Goal: Task Accomplishment & Management: Complete application form

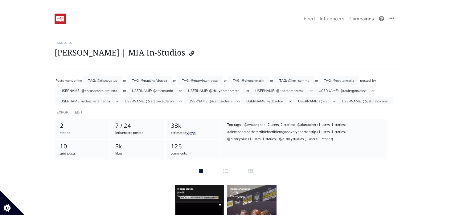
click at [360, 21] on link "Campaigns" at bounding box center [362, 19] width 30 height 12
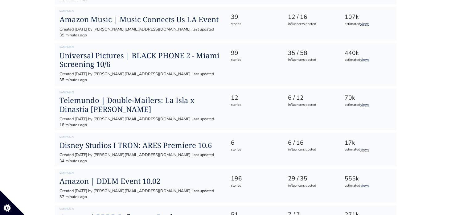
scroll to position [267, 0]
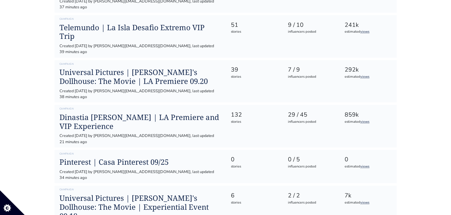
scroll to position [651, 0]
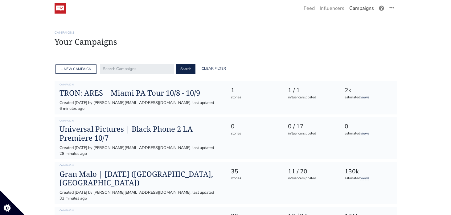
scroll to position [0, 0]
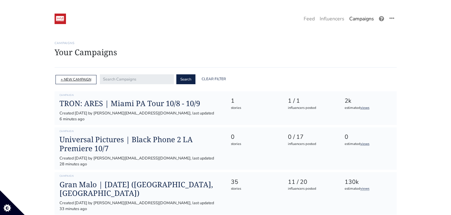
click at [68, 80] on link "+ NEW CAMPAIGN" at bounding box center [76, 79] width 31 height 5
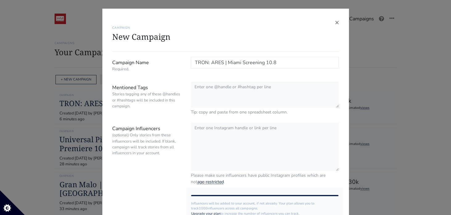
type input "TRON: ARES | Miami Screening 10.8"
click at [210, 95] on textarea "Mentioned Tags Stories tagging any of these @handles or #hashtags will be inclu…" at bounding box center [265, 95] width 148 height 27
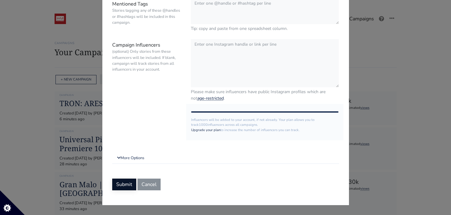
click at [122, 182] on button "Submit" at bounding box center [124, 185] width 24 height 12
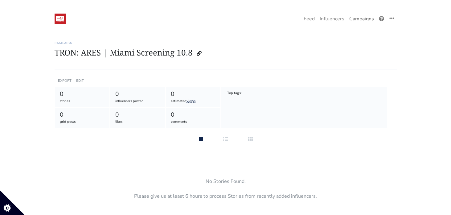
click at [361, 19] on link "Campaigns" at bounding box center [362, 19] width 30 height 12
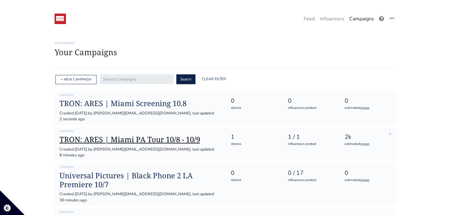
click at [127, 135] on h1 "TRON: ARES | Miami PA Tour 10/8 - 10/9" at bounding box center [141, 139] width 162 height 9
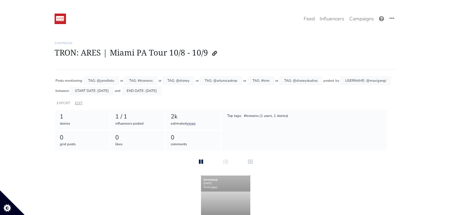
click at [78, 102] on link "EDIT" at bounding box center [79, 103] width 8 height 5
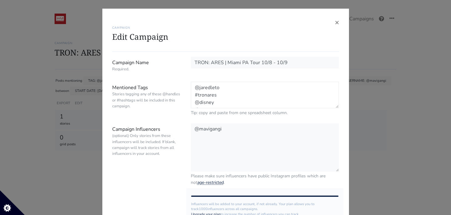
drag, startPoint x: 231, startPoint y: 101, endPoint x: 186, endPoint y: 78, distance: 50.3
click at [186, 78] on form "Campaign Name Required. TRON: ARES | Miami PA Tour 10/8 - 10/9 Mentioned Tags S…" at bounding box center [225, 166] width 227 height 218
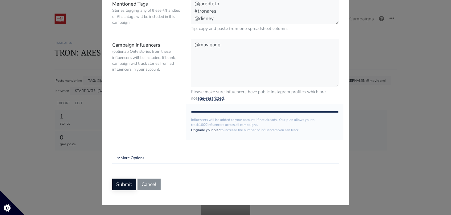
click at [121, 184] on button "Submit" at bounding box center [124, 185] width 24 height 12
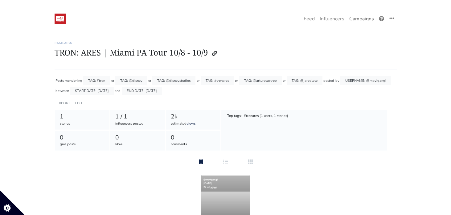
click at [355, 20] on link "Campaigns" at bounding box center [362, 19] width 30 height 12
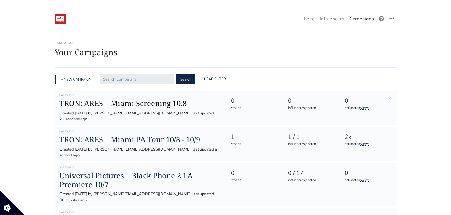
click at [155, 105] on h1 "TRON: ARES | Miami Screening 10.8" at bounding box center [141, 103] width 162 height 9
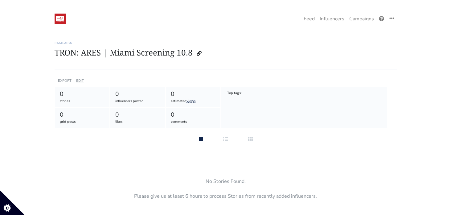
click at [80, 80] on link "EDIT" at bounding box center [80, 80] width 8 height 5
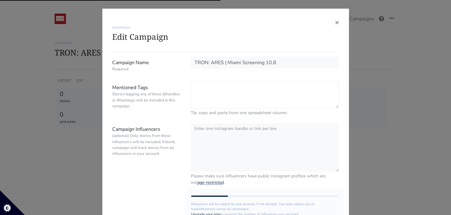
click at [198, 92] on textarea "Mentioned Tags Stories tagging any of these @handles or #hashtags will be inclu…" at bounding box center [265, 95] width 148 height 27
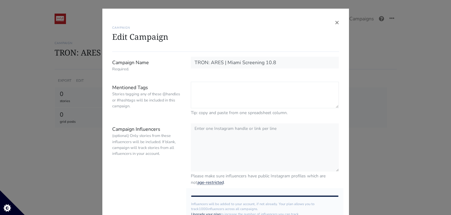
paste textarea "@jaredleto #tronares @disney @arturocastrop #tron @disneystudios"
type textarea "@jaredleto #tronares @disney @arturocastrop #tron @disneystudios"
click at [198, 128] on textarea "Campaign Influencers (optional) Only stories from these influencers will be inc…" at bounding box center [265, 147] width 148 height 49
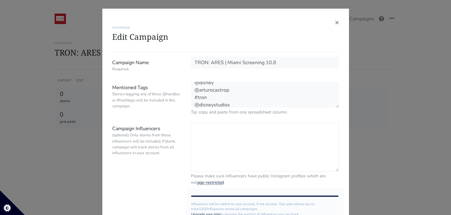
paste textarea "@anaireisa @andreluisbrunelli @venturatwins @carnota_ @daniellocampo @abreu.dar…"
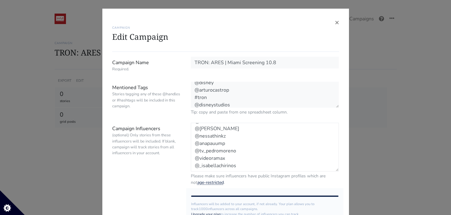
scroll to position [237, 0]
paste textarea "@alantacher @ale_jaramillo @alexrodrigueztv"
paste textarea "@ordunatania"
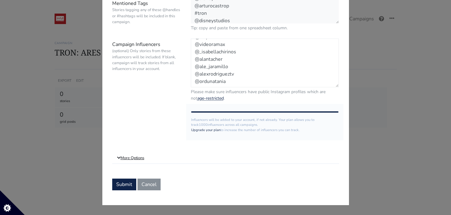
type textarea "@anaireisa @andreluisbrunelli @venturatwins @carnota_ @daniellocampo @abreu.dar…"
click at [137, 158] on link "More Options" at bounding box center [225, 158] width 227 height 11
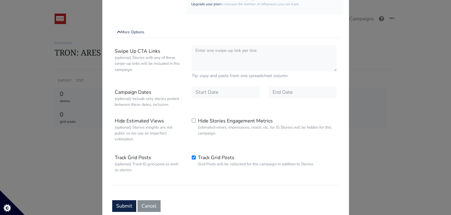
scroll to position [220, 0]
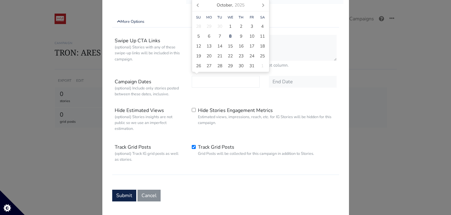
click at [219, 85] on input "text" at bounding box center [226, 82] width 68 height 12
click at [230, 35] on span "8" at bounding box center [230, 36] width 2 height 6
type input "[DATE]"
click at [283, 86] on input "text" at bounding box center [303, 82] width 68 height 12
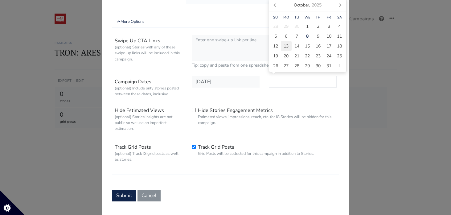
click at [290, 46] on div "13" at bounding box center [286, 46] width 11 height 10
type input "2025-10-13"
click at [210, 183] on form "Campaign Name Required. TRON: ARES | Miami Screening 10.8 Mentioned Tags Storie…" at bounding box center [225, 19] width 227 height 365
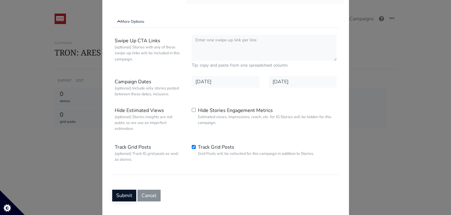
click at [124, 195] on button "Submit" at bounding box center [124, 196] width 24 height 12
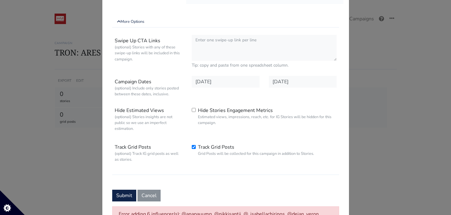
scroll to position [266, 0]
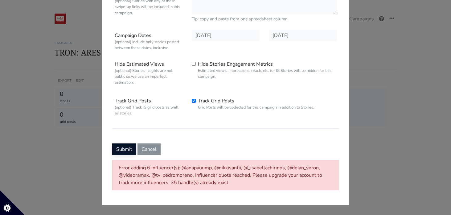
click at [123, 149] on button "Submit" at bounding box center [124, 149] width 24 height 12
click at [126, 149] on button "Submit" at bounding box center [124, 149] width 24 height 12
click at [123, 149] on button "Submit" at bounding box center [124, 149] width 24 height 12
click at [127, 148] on button "Submit" at bounding box center [124, 149] width 24 height 12
click at [128, 150] on button "Submit" at bounding box center [124, 149] width 24 height 12
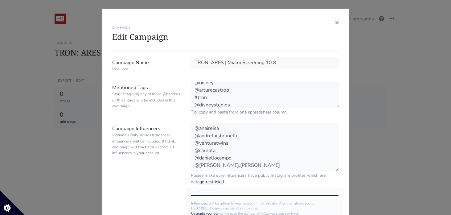
scroll to position [259, 0]
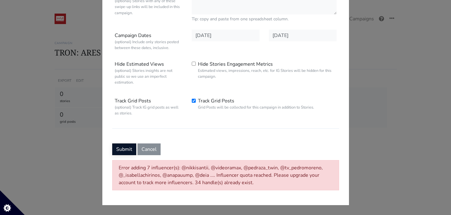
click at [125, 150] on button "Submit" at bounding box center [124, 149] width 24 height 12
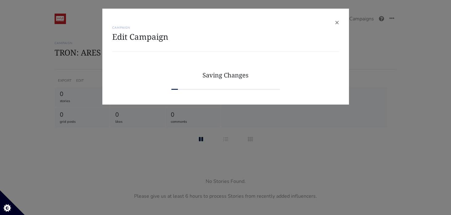
scroll to position [0, 0]
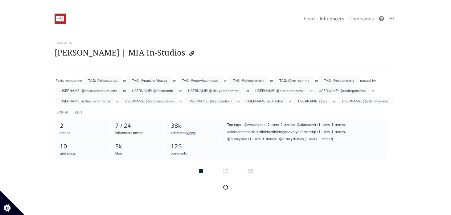
click at [331, 19] on link "Influencers" at bounding box center [332, 19] width 30 height 12
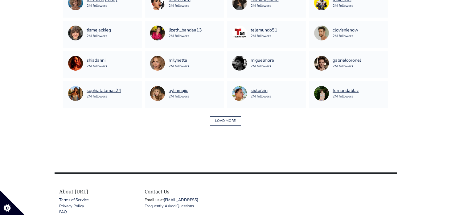
scroll to position [433, 0]
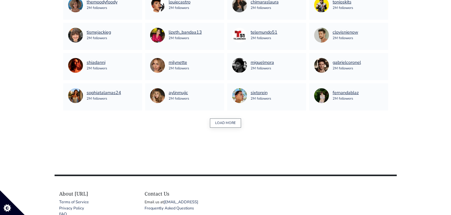
click at [227, 123] on button "LOAD MORE" at bounding box center [225, 123] width 31 height 10
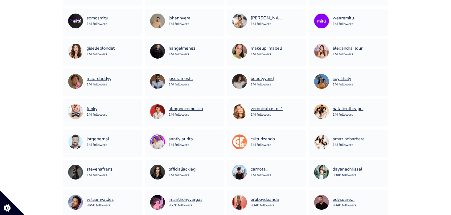
scroll to position [629, 0]
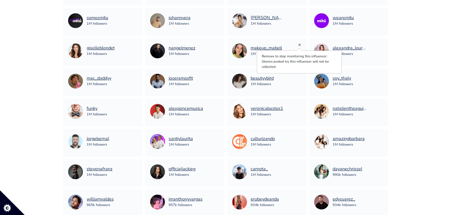
click at [299, 43] on link "×" at bounding box center [299, 44] width 3 height 7
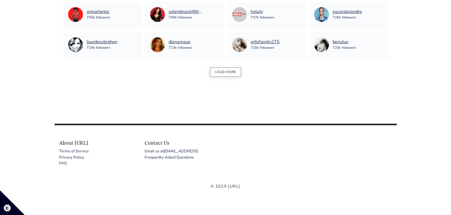
click at [228, 73] on button "LOAD MORE" at bounding box center [225, 73] width 31 height 10
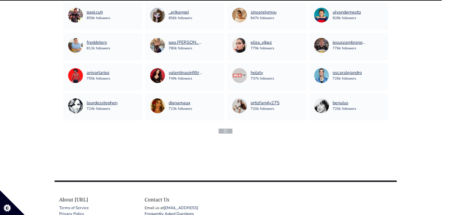
scroll to position [876, 0]
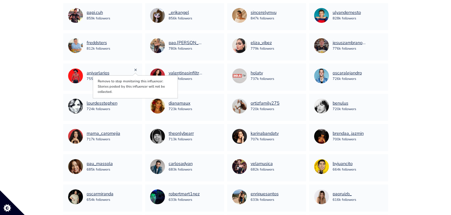
click at [135, 68] on link "×" at bounding box center [135, 69] width 3 height 7
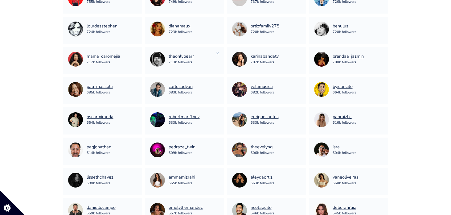
scroll to position [955, 0]
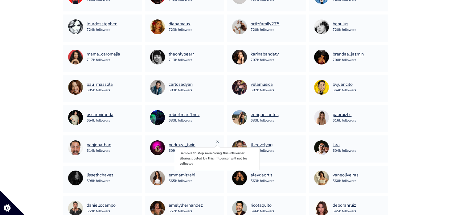
click at [218, 140] on link "×" at bounding box center [217, 141] width 3 height 7
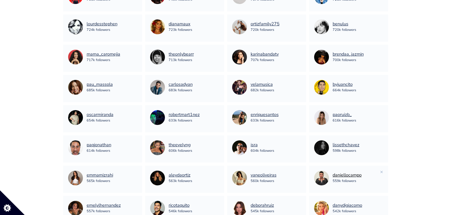
scroll to position [965, 0]
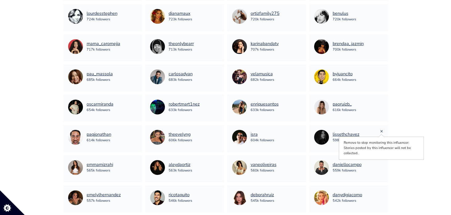
click at [382, 130] on link "×" at bounding box center [381, 131] width 3 height 7
click at [303, 189] on div "deborahruiz 545k followers ×" at bounding box center [266, 198] width 79 height 27
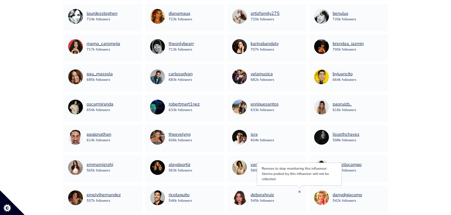
click at [300, 190] on link "×" at bounding box center [299, 191] width 3 height 7
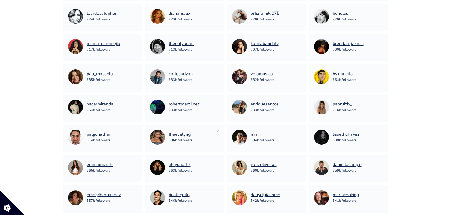
scroll to position [1008, 0]
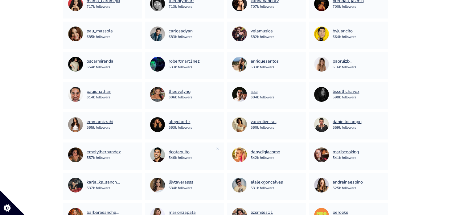
click at [219, 147] on div "ricotaquito 546k followers ×" at bounding box center [184, 155] width 79 height 27
click at [218, 148] on link "×" at bounding box center [217, 148] width 3 height 7
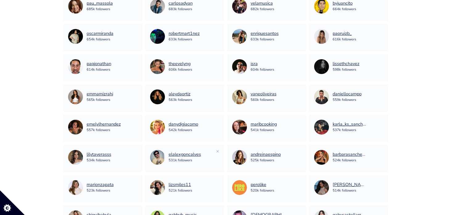
scroll to position [1040, 0]
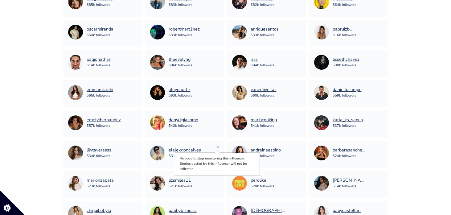
click at [217, 146] on link "×" at bounding box center [217, 146] width 3 height 7
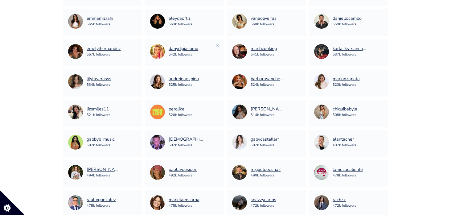
scroll to position [1115, 0]
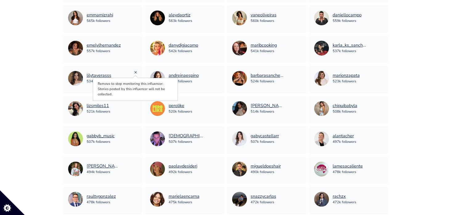
click at [135, 71] on link "×" at bounding box center [135, 72] width 3 height 7
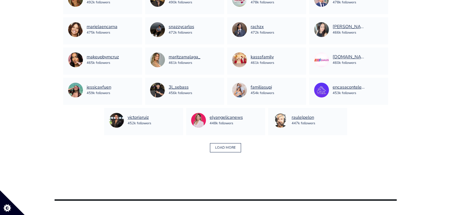
scroll to position [1284, 0]
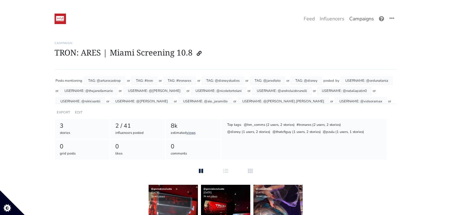
click at [358, 20] on link "Campaigns" at bounding box center [362, 19] width 30 height 12
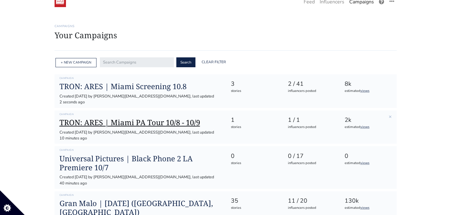
scroll to position [21, 0]
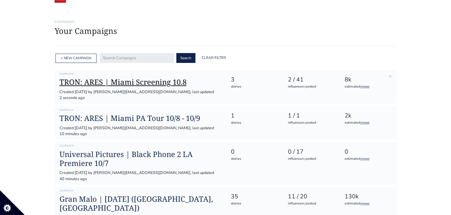
click at [153, 81] on h1 "TRON: ARES | Miami Screening 10.8" at bounding box center [141, 82] width 162 height 9
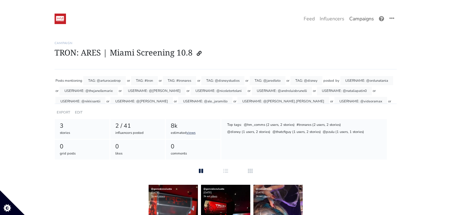
click at [358, 19] on link "Campaigns" at bounding box center [362, 19] width 30 height 12
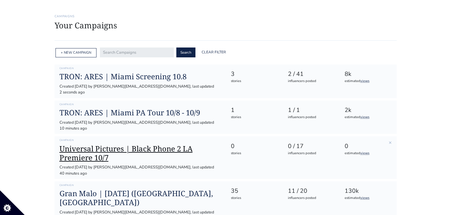
scroll to position [38, 0]
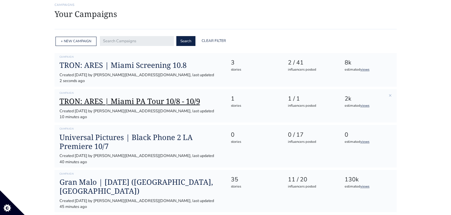
click at [124, 97] on h1 "TRON: ARES | Miami PA Tour 10/8 - 10/9" at bounding box center [141, 101] width 162 height 9
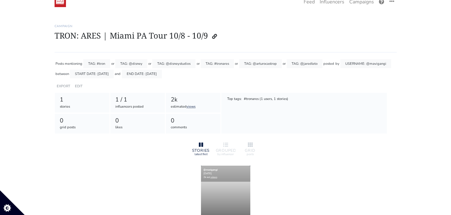
scroll to position [2, 0]
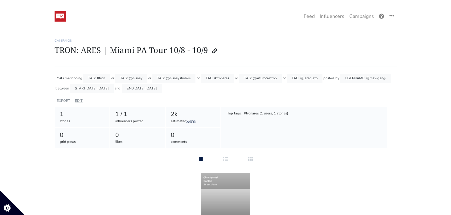
click at [80, 100] on link "EDIT" at bounding box center [79, 100] width 8 height 5
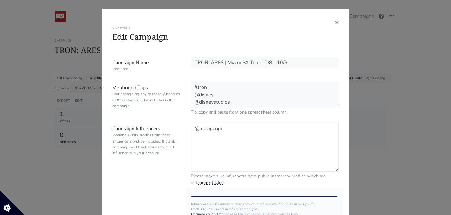
click at [221, 130] on textarea "@mavigangi" at bounding box center [265, 147] width 148 height 49
paste textarea "@enriquesantosshow @enriquesantos @accesototalshow @encasacontelemundo @telemun…"
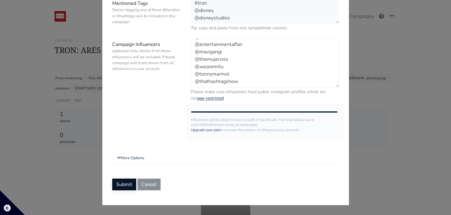
type textarea "@mavigangi @enriquesantosshow @enriquesantos @accesototalshow @encasacontelemun…"
click at [124, 184] on button "Submit" at bounding box center [124, 185] width 24 height 12
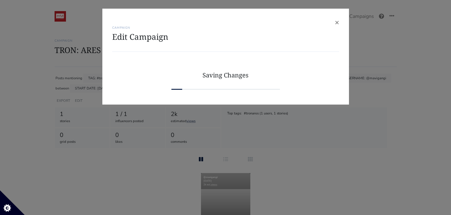
scroll to position [0, 0]
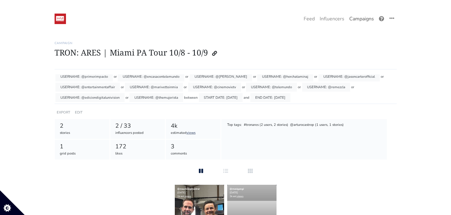
click at [361, 18] on link "Campaigns" at bounding box center [362, 19] width 30 height 12
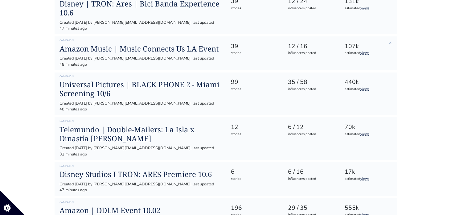
scroll to position [263, 0]
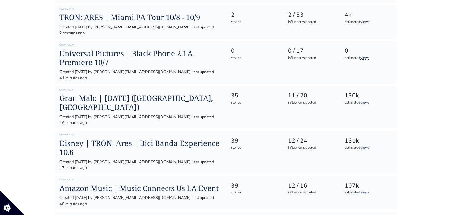
scroll to position [0, 0]
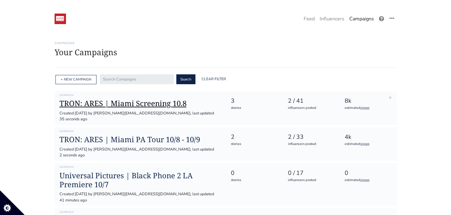
click at [164, 106] on h1 "TRON: ARES | Miami Screening 10.8" at bounding box center [141, 103] width 162 height 9
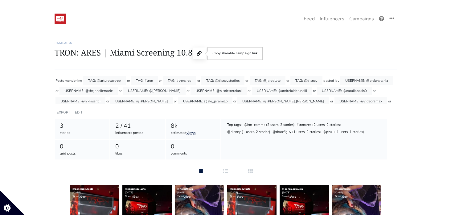
click at [199, 53] on icon at bounding box center [199, 53] width 5 height 5
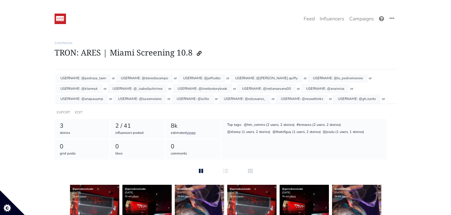
scroll to position [76, 0]
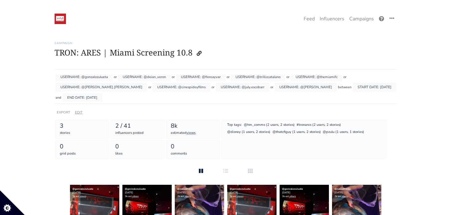
click at [76, 110] on link "EDIT" at bounding box center [79, 112] width 8 height 5
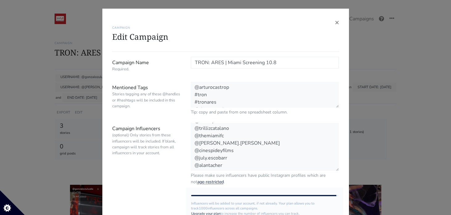
scroll to position [54, 0]
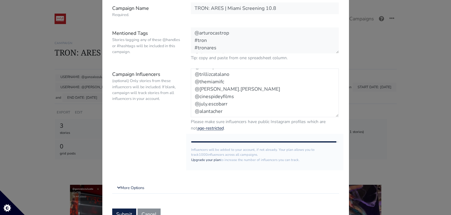
click at [224, 110] on textarea "@ordunatania @thejanellemarie @simonemarval @nicoletortolani @andreluisbrunelli…" at bounding box center [265, 92] width 148 height 49
paste textarea "@thenicari @Simonajulieta @omglookkitty @Kokonata @BrainiacVP @KamiKorina @Mooo…"
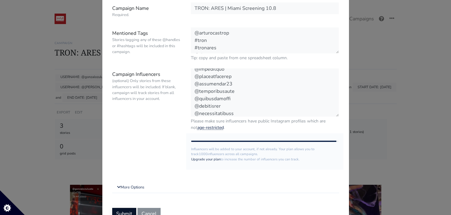
click at [125, 210] on button "Submit" at bounding box center [124, 214] width 24 height 12
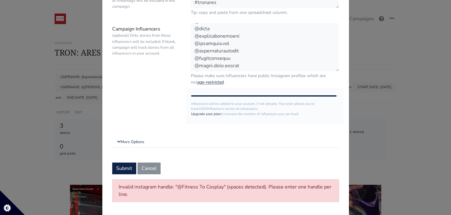
scroll to position [433, 0]
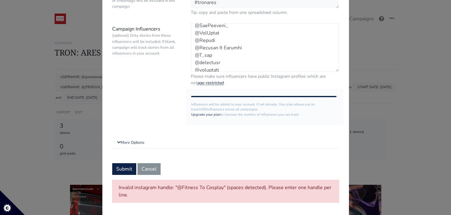
click at [237, 49] on textarea "@ordunatania @thejanellemarie @simonemarval @nicoletortolani @andreluisbrunelli…" at bounding box center [265, 47] width 148 height 49
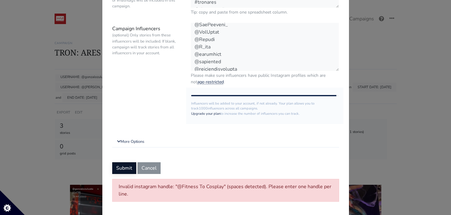
click at [121, 171] on button "Submit" at bounding box center [124, 168] width 24 height 12
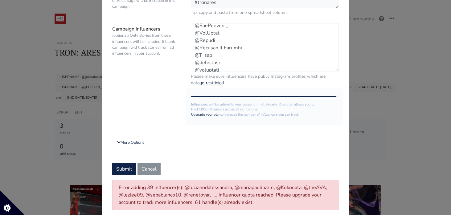
scroll to position [100, 0]
type textarea "@ordunatania @thejanellemarie @simonemarval @nicoletortolani @andreluisbrunelli…"
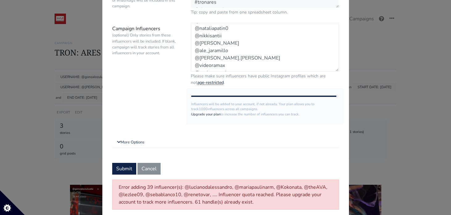
scroll to position [0, 0]
drag, startPoint x: 225, startPoint y: 58, endPoint x: 180, endPoint y: 14, distance: 63.5
click at [180, 14] on form "Campaign Name Required. TRON: ARES | Miami Screening 10.8 Mentioned Tags Storie…" at bounding box center [225, 83] width 227 height 253
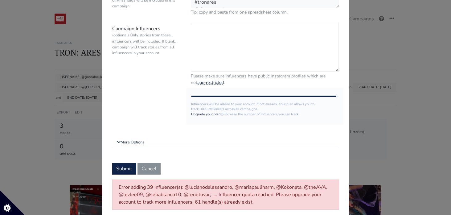
paste textarea "@thenicari @Simonajulieta @omglookkitty @Kokonata @BrainiacVP @KamiKorina @Mooo…"
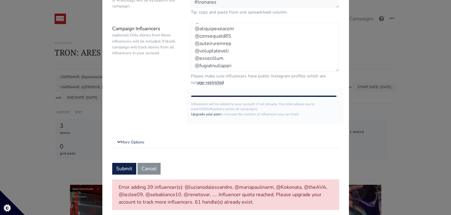
scroll to position [716, 0]
paste textarea "@dcanton @mavigangi @mauricioginestrar @yrodrigueztv @irasema.torres @mafelopez…"
click at [196, 59] on textarea "@ordunatania @thejanellemarie @simonemarval @nicoletortolani @andreluisbrunelli…" at bounding box center [265, 47] width 148 height 49
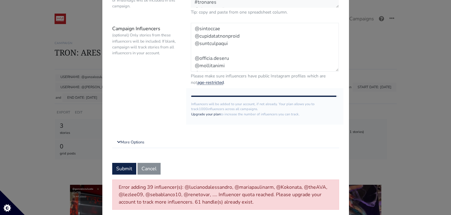
click at [199, 51] on textarea "@ordunatania @thejanellemarie @simonemarval @nicoletortolani @andreluisbrunelli…" at bounding box center [265, 47] width 148 height 49
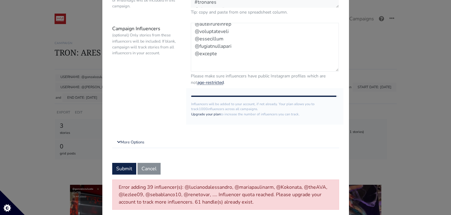
click at [199, 67] on textarea "@ordunatania @thejanellemarie @simonemarval @nicoletortolani @andreluisbrunelli…" at bounding box center [265, 47] width 148 height 49
click at [194, 43] on textarea "@ordunatania @thejanellemarie @simonemarval @nicoletortolani @andreluisbrunelli…" at bounding box center [265, 47] width 148 height 49
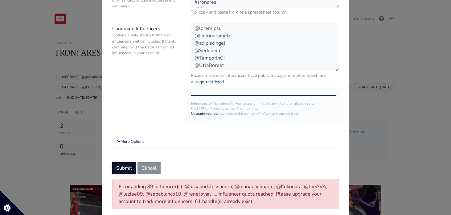
click at [123, 171] on button "Submit" at bounding box center [124, 168] width 24 height 12
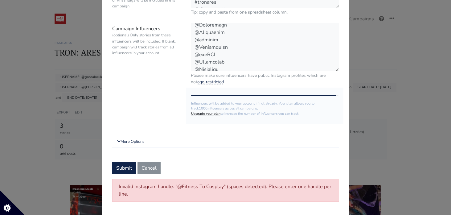
scroll to position [122, 0]
click at [228, 49] on textarea "@ordunatania @thejanellemarie @simonemarval @nicoletortolani @andreluisbrunelli…" at bounding box center [265, 47] width 148 height 49
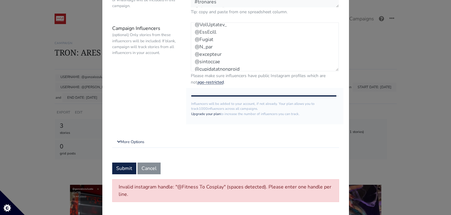
scroll to position [112, 0]
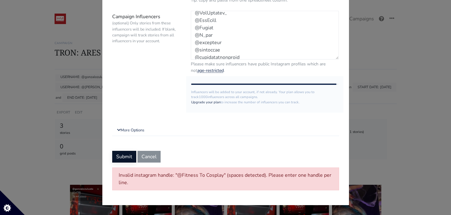
type textarea "@thenicari @Simonajulieta @omglookkitty @Kokonata @BrainiacVP @KamiKorina @Mooo…"
click at [122, 153] on button "Submit" at bounding box center [124, 157] width 24 height 12
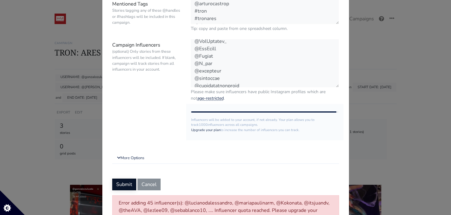
scroll to position [111, 0]
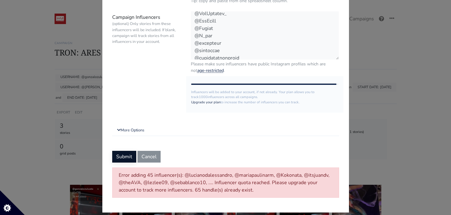
click at [126, 156] on button "Submit" at bounding box center [124, 157] width 24 height 12
click at [127, 158] on button "Submit" at bounding box center [124, 157] width 24 height 12
click at [126, 157] on button "Submit" at bounding box center [124, 157] width 24 height 12
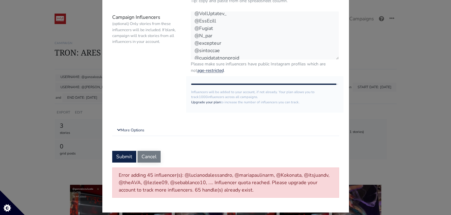
click at [149, 157] on button "Cancel" at bounding box center [149, 157] width 23 height 12
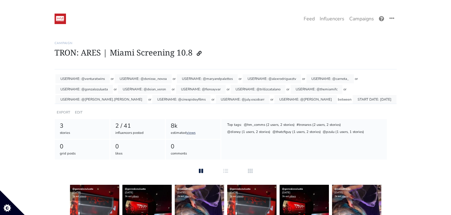
scroll to position [76, 0]
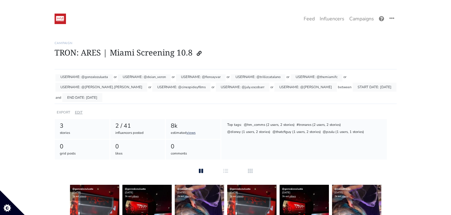
click at [78, 111] on link "EDIT" at bounding box center [79, 112] width 8 height 5
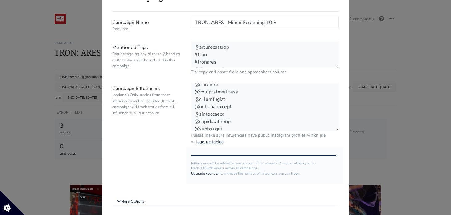
scroll to position [119, 0]
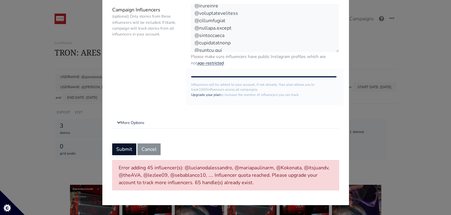
click at [127, 150] on button "Submit" at bounding box center [124, 149] width 24 height 12
click at [121, 151] on button "Submit" at bounding box center [124, 149] width 24 height 12
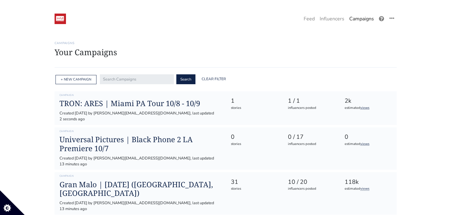
scroll to position [309, 0]
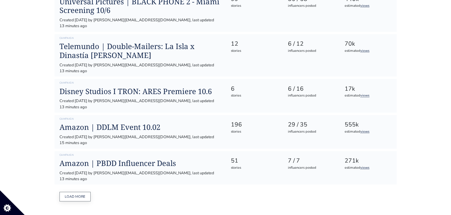
click at [72, 192] on button "Load more" at bounding box center [75, 197] width 31 height 10
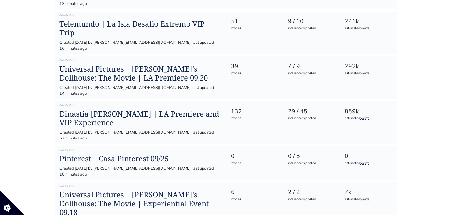
scroll to position [681, 0]
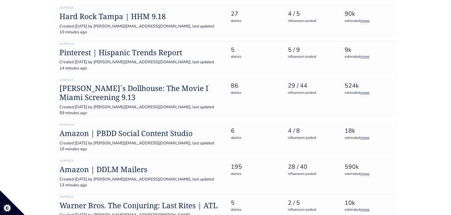
scroll to position [1045, 0]
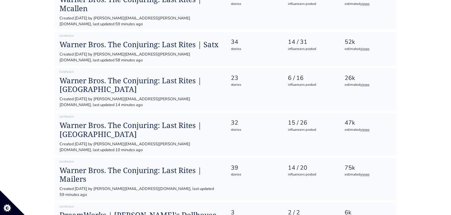
scroll to position [1393, 0]
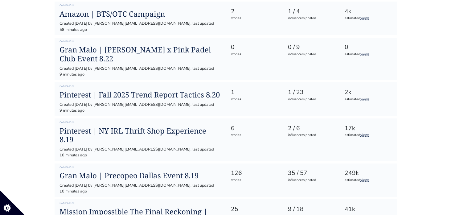
scroll to position [1696, 0]
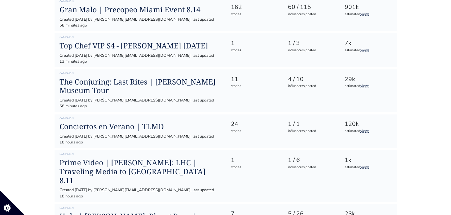
scroll to position [2106, 0]
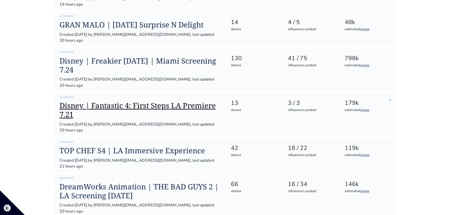
scroll to position [2433, 0]
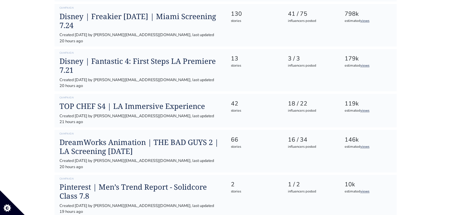
scroll to position [2479, 0]
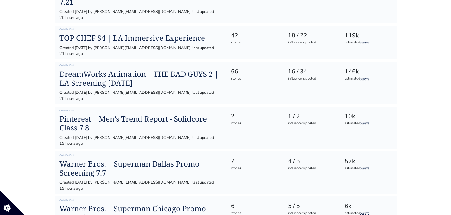
scroll to position [2546, 0]
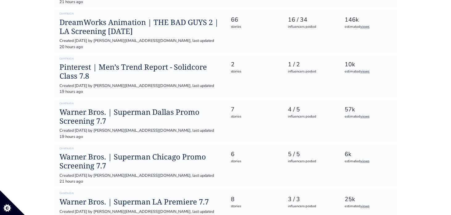
scroll to position [2598, 0]
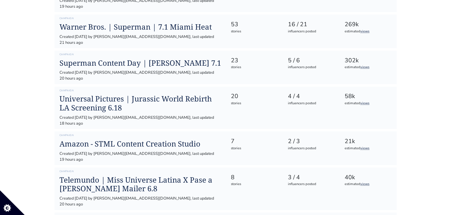
scroll to position [2810, 0]
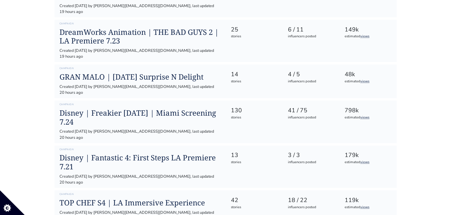
scroll to position [2383, 0]
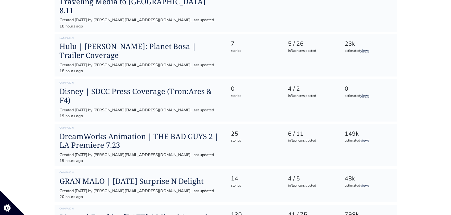
scroll to position [2274, 0]
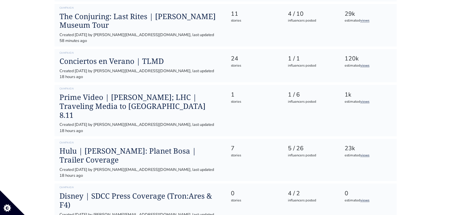
scroll to position [2172, 0]
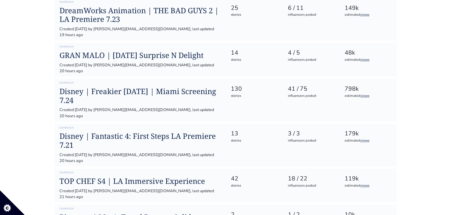
scroll to position [2413, 0]
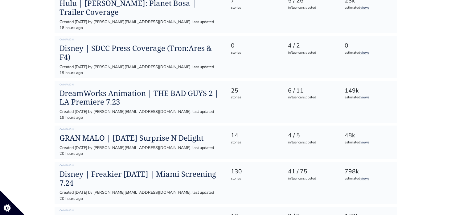
scroll to position [2315, 0]
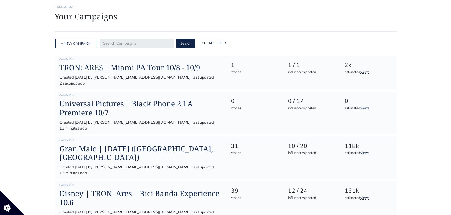
scroll to position [35, 0]
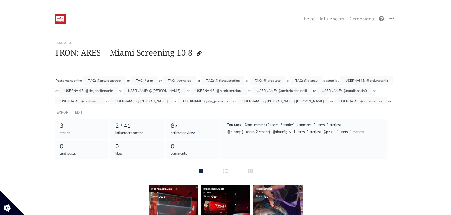
click at [77, 112] on link "EDIT" at bounding box center [79, 112] width 8 height 5
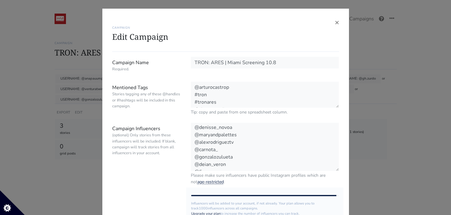
scroll to position [259, 0]
click at [226, 161] on textarea "@ordunatania @thejanellemarie @simonemarval @nicoletortolani @andreluisbrunelli…" at bounding box center [265, 147] width 148 height 49
click at [224, 167] on textarea "@ordunatania @thejanellemarie @simonemarval @nicoletortolani @andreluisbrunelli…" at bounding box center [265, 147] width 148 height 49
paste textarea "@dcanton @mavigangi @mauricioginestrar @yrodrigueztv @[PERSON_NAME].[PERSON_NAM…"
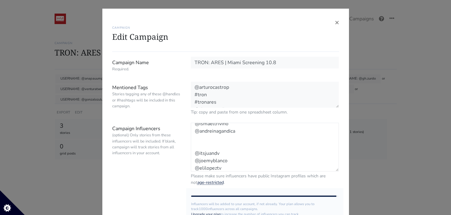
scroll to position [392, 0]
click at [195, 151] on textarea "@ordunatania @thejanellemarie @simonemarval @nicoletortolani @andreluisbrunelli…" at bounding box center [265, 147] width 148 height 49
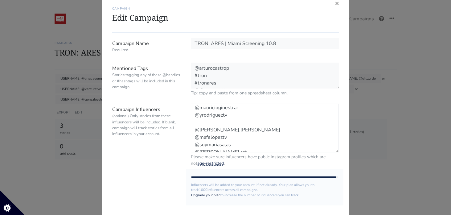
scroll to position [328, 0]
click at [196, 132] on textarea "@ordunatania @thejanellemarie @simonemarval @nicoletortolani @andreluisbrunelli…" at bounding box center [265, 128] width 148 height 49
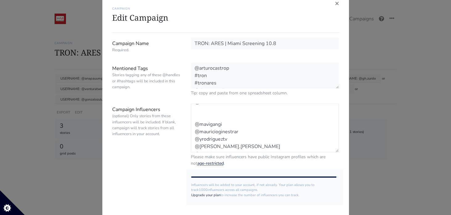
scroll to position [303, 0]
click at [196, 127] on textarea "@ordunatania @thejanellemarie @simonemarval @nicoletortolani @andreluisbrunelli…" at bounding box center [265, 128] width 148 height 49
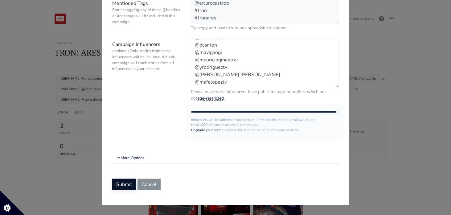
type textarea "@ordunatania @thejanellemarie @simonemarval @nicoletortolani @andreluisbrunelli…"
click at [123, 186] on button "Submit" at bounding box center [124, 185] width 24 height 12
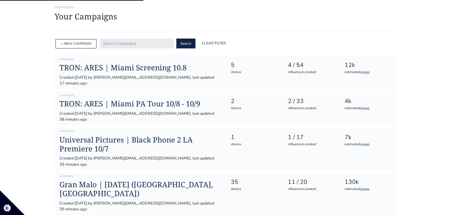
scroll to position [35, 0]
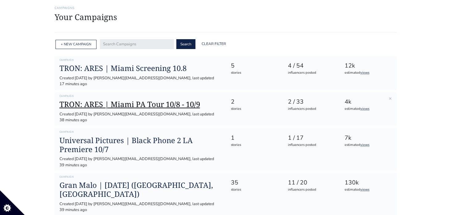
click at [117, 100] on h1 "TRON: ARES | Miami PA Tour 10/8 - 10/9" at bounding box center [141, 104] width 162 height 9
